Goal: Information Seeking & Learning: Learn about a topic

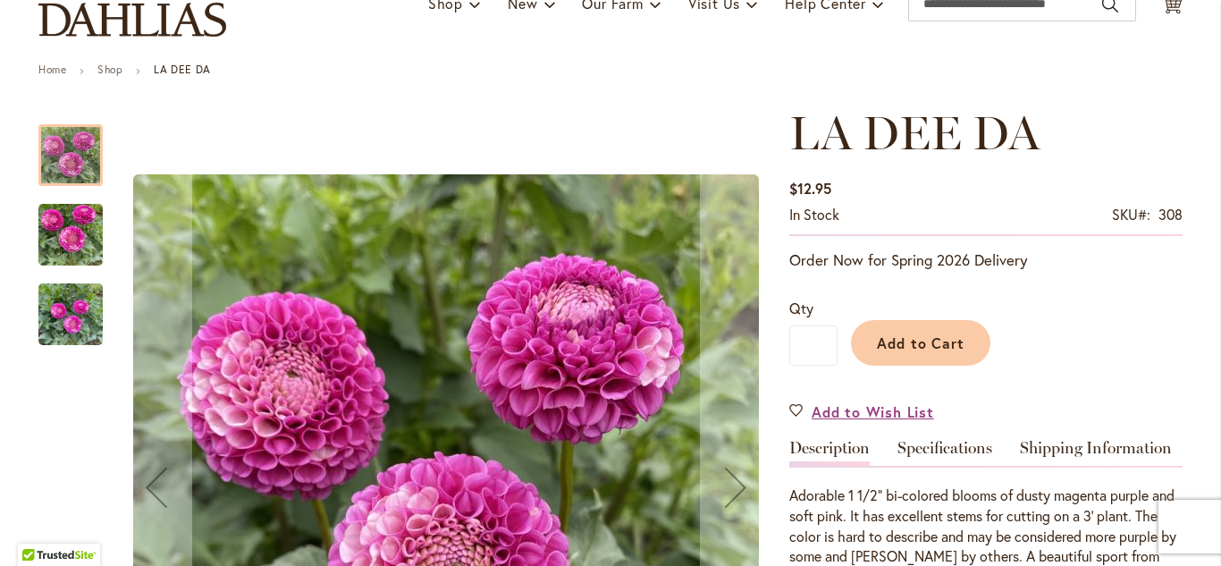
scroll to position [137, 0]
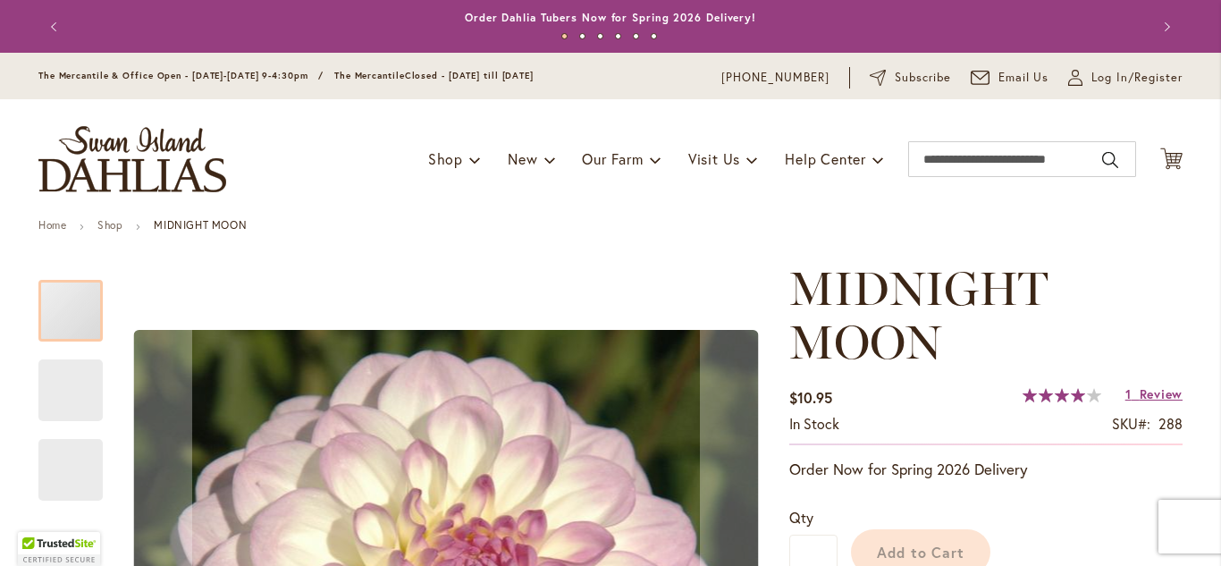
scroll to position [406, 0]
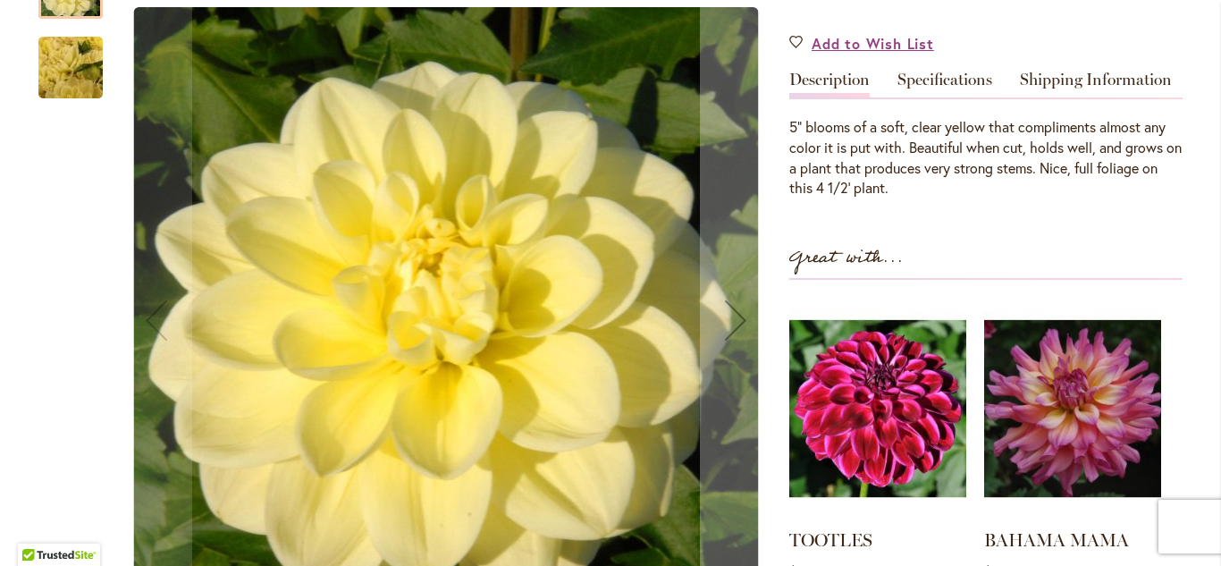
scroll to position [508, 0]
